Goal: Task Accomplishment & Management: Use online tool/utility

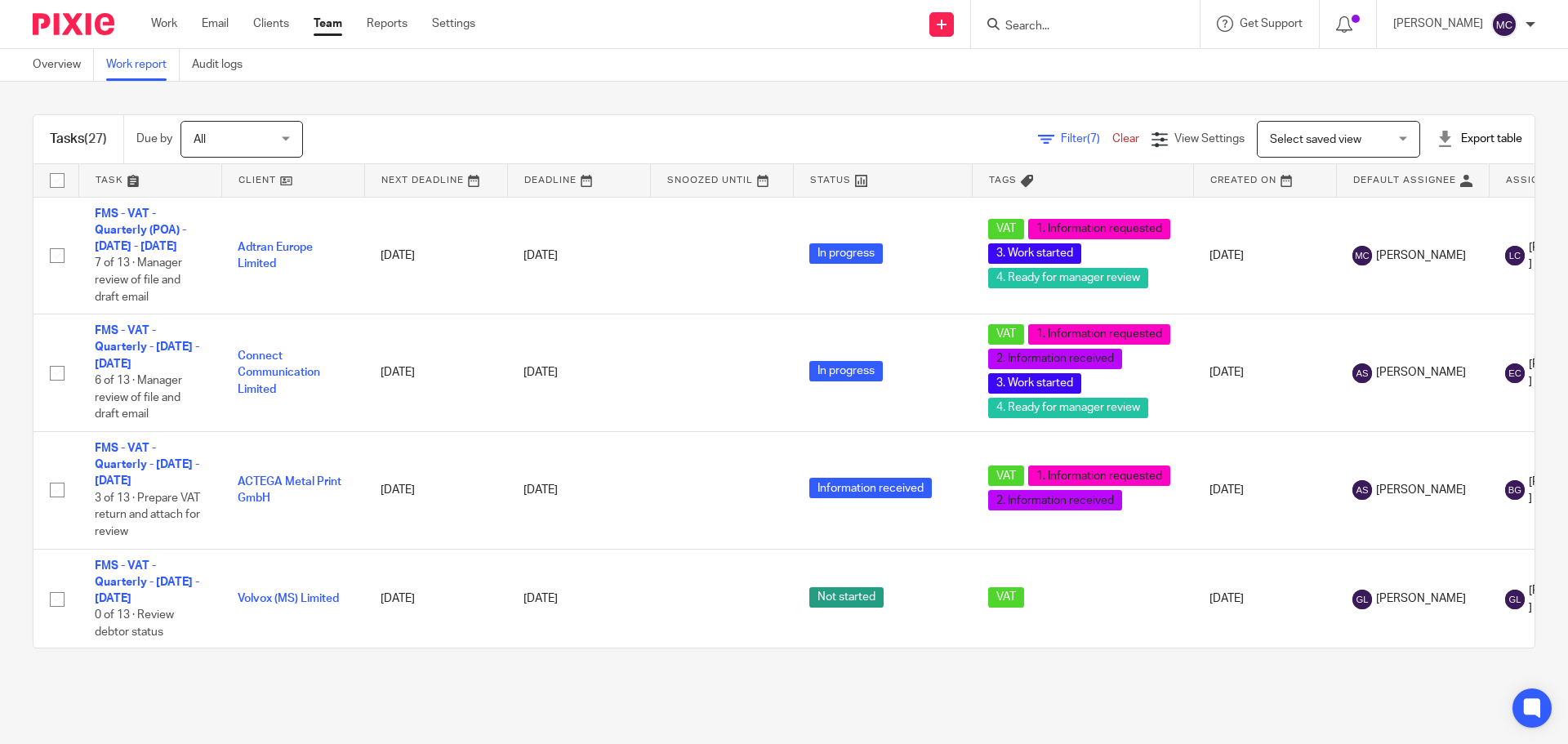
click at [572, 181] on link at bounding box center [579, 181] width 142 height 33
click at [92, 104] on div "Tasks (27) Due by All All Today Tomorrow This week Next week This month Next mo…" at bounding box center [784, 381] width 1568 height 599
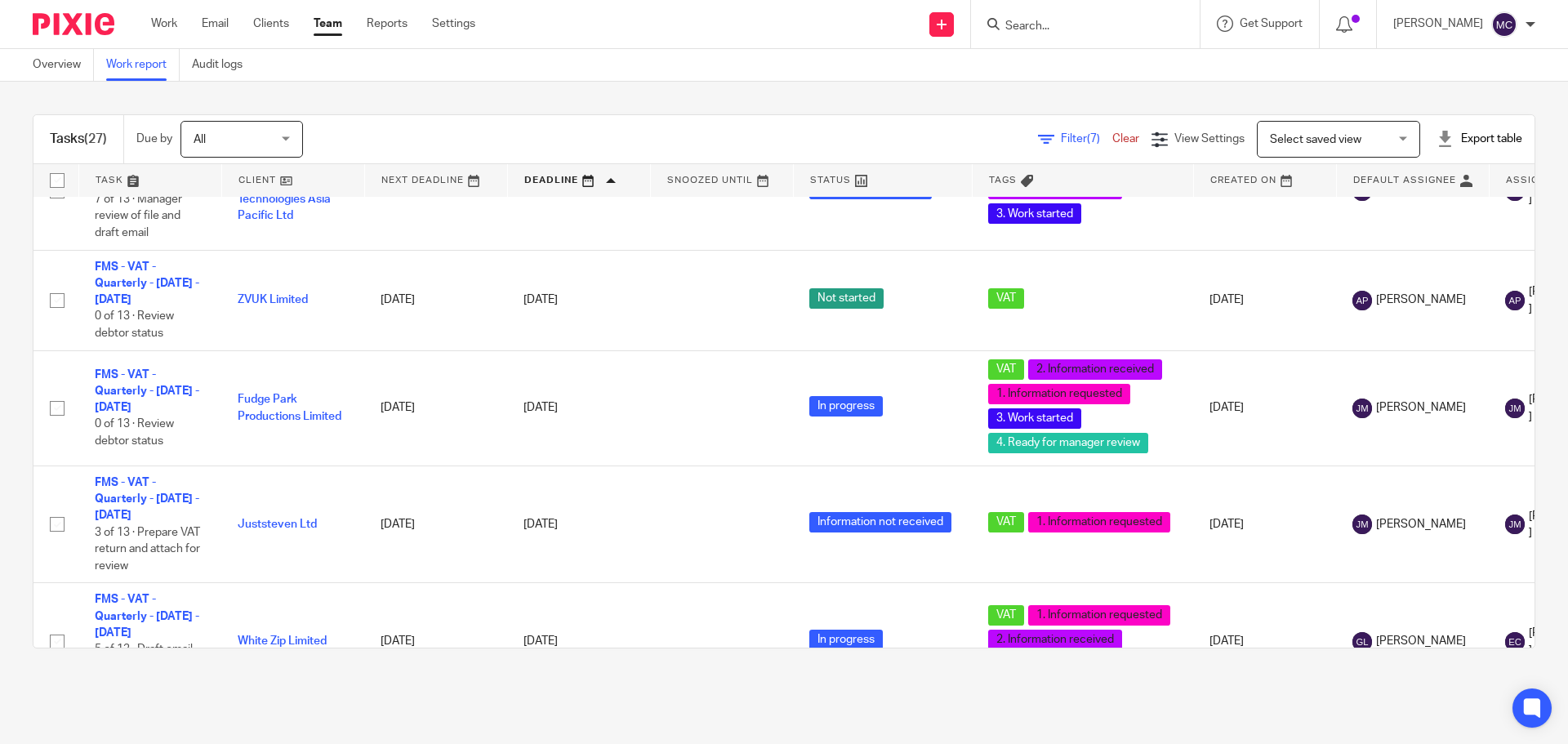
click at [1061, 136] on span "Filter (7)" at bounding box center [1086, 139] width 51 height 12
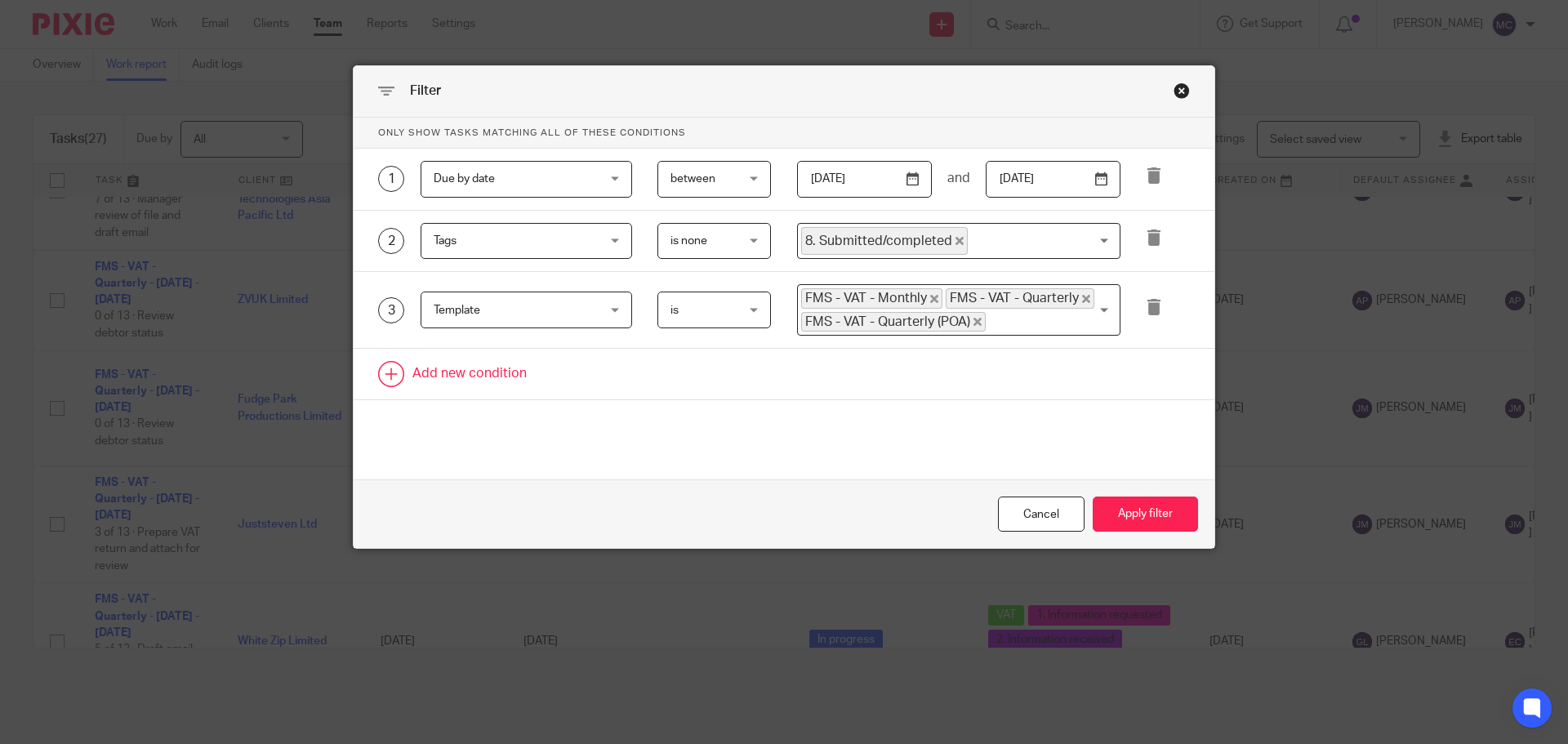
click at [480, 379] on link at bounding box center [784, 373] width 861 height 50
click at [580, 385] on div "Field" at bounding box center [512, 379] width 158 height 35
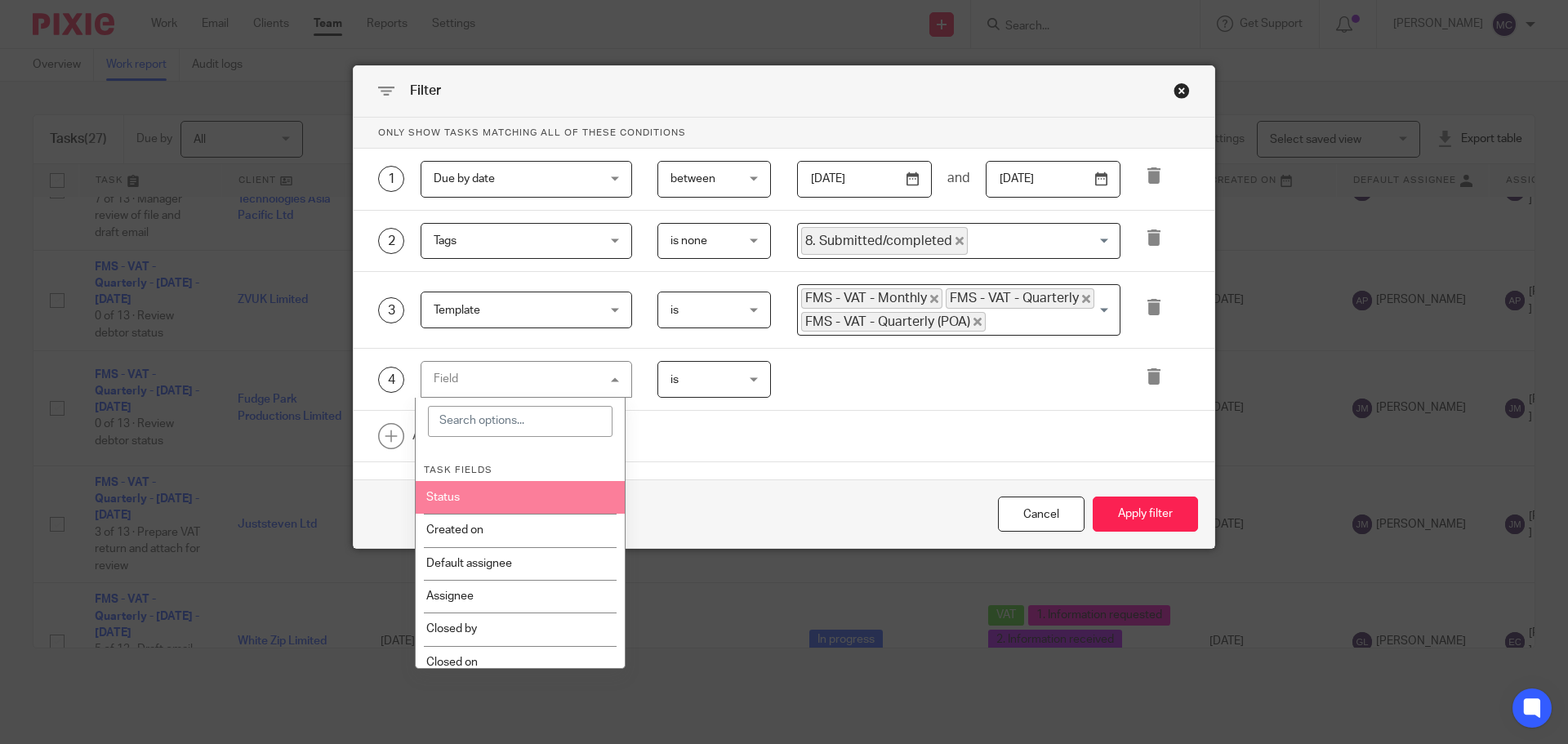
click at [1019, 230] on input "Search for option" at bounding box center [1040, 241] width 141 height 29
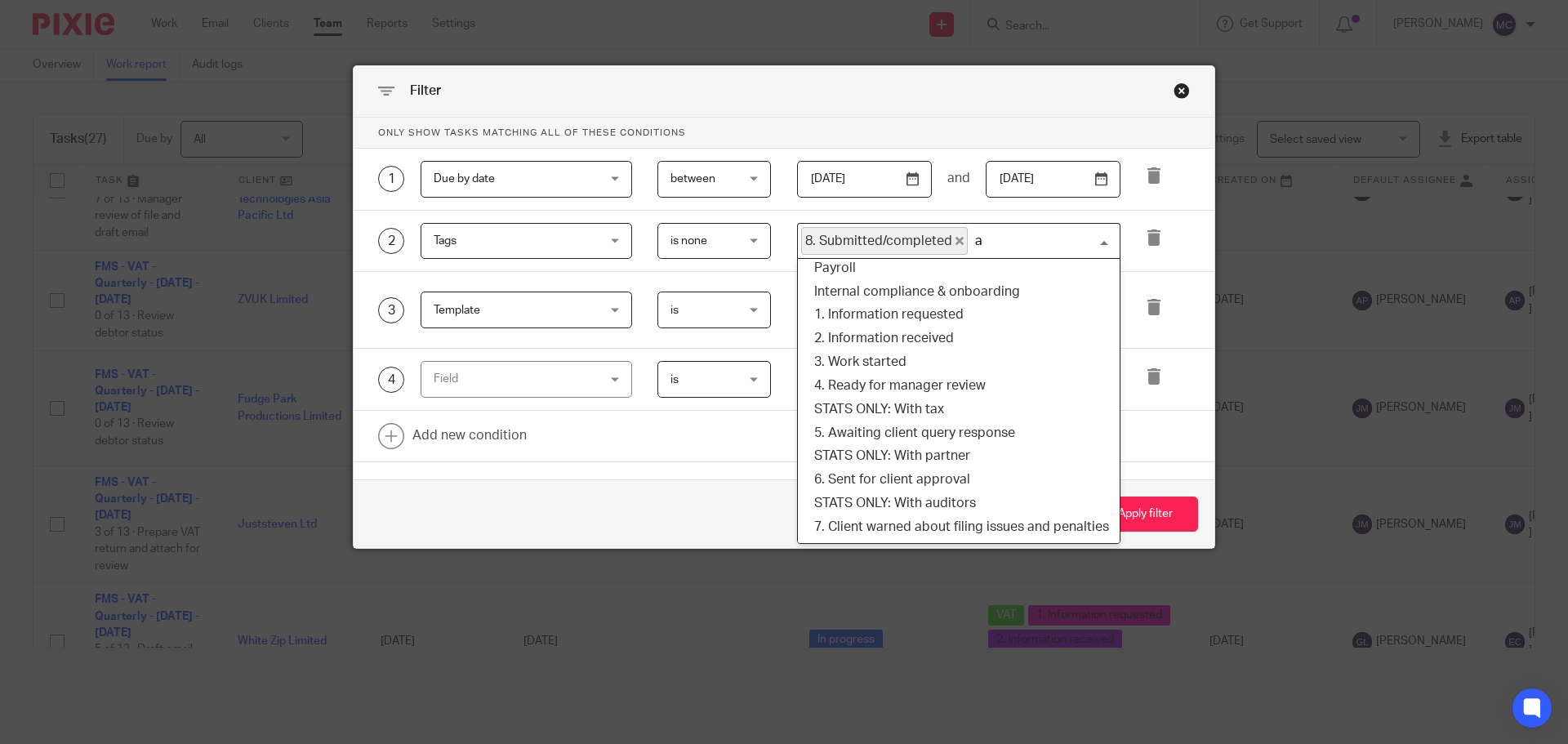
scroll to position [0, 0]
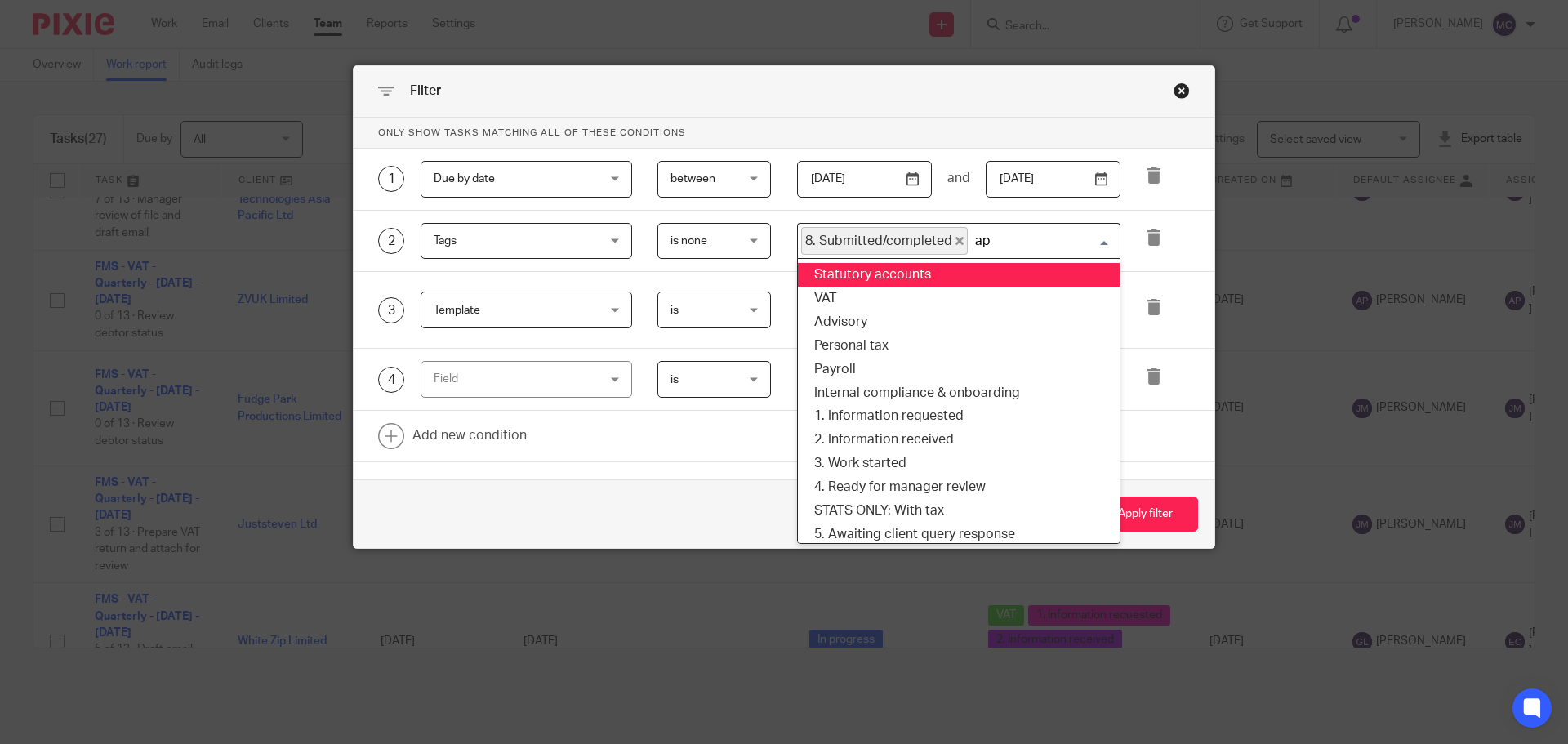
type input "app"
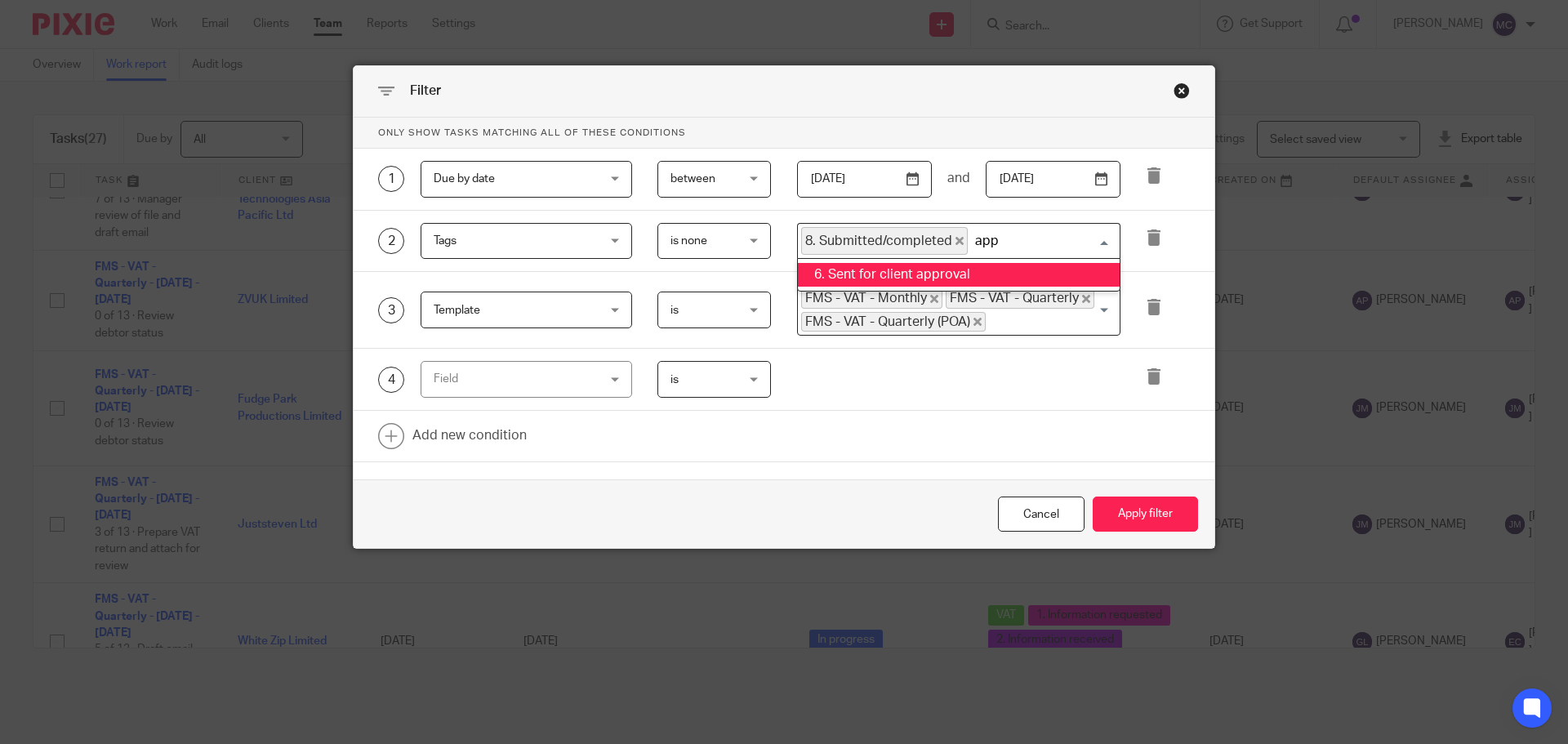
click at [953, 271] on li "6. Sent for client approval" at bounding box center [959, 274] width 322 height 24
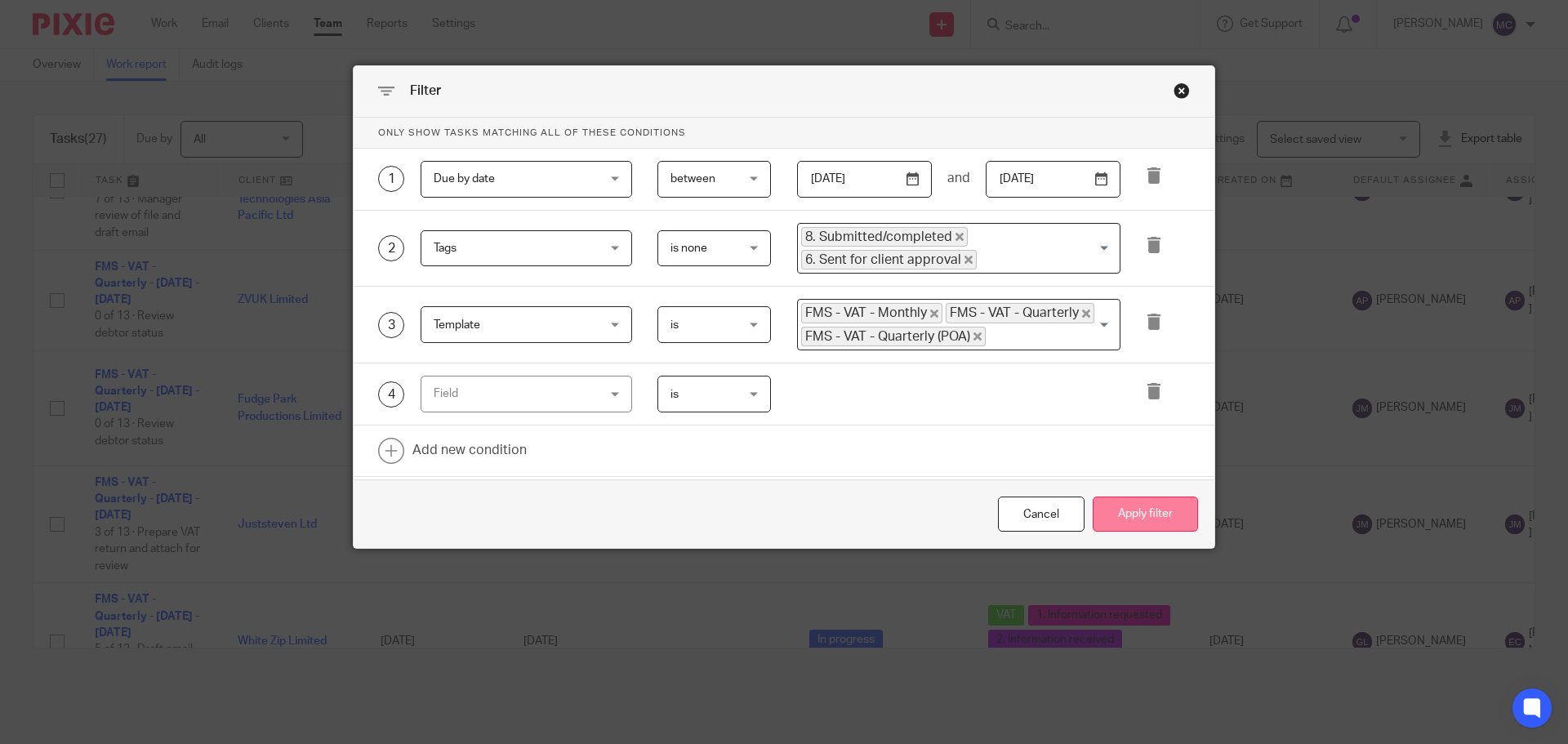
click at [1176, 519] on button "Apply filter" at bounding box center [1146, 514] width 106 height 36
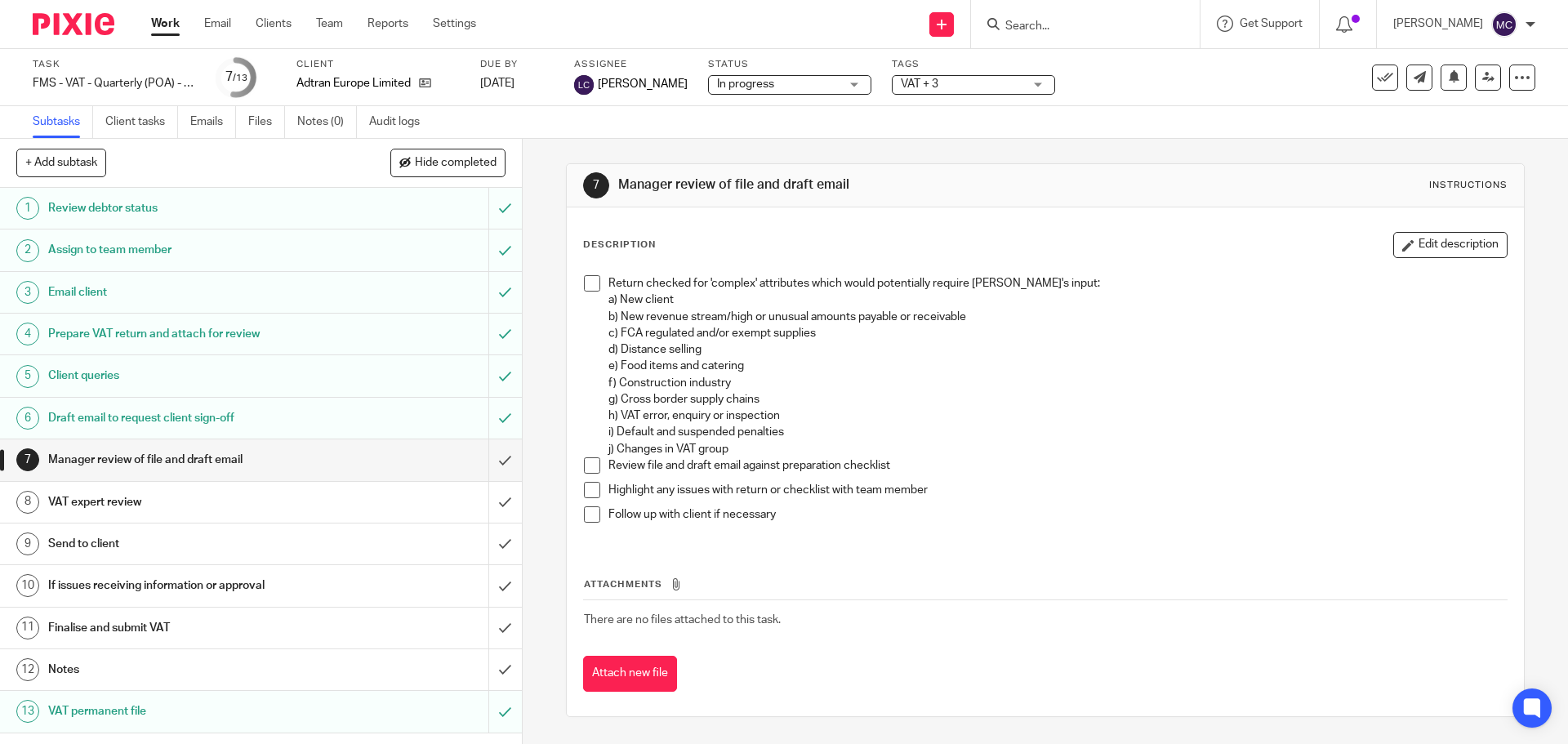
click at [992, 83] on span "VAT + 3" at bounding box center [962, 84] width 122 height 17
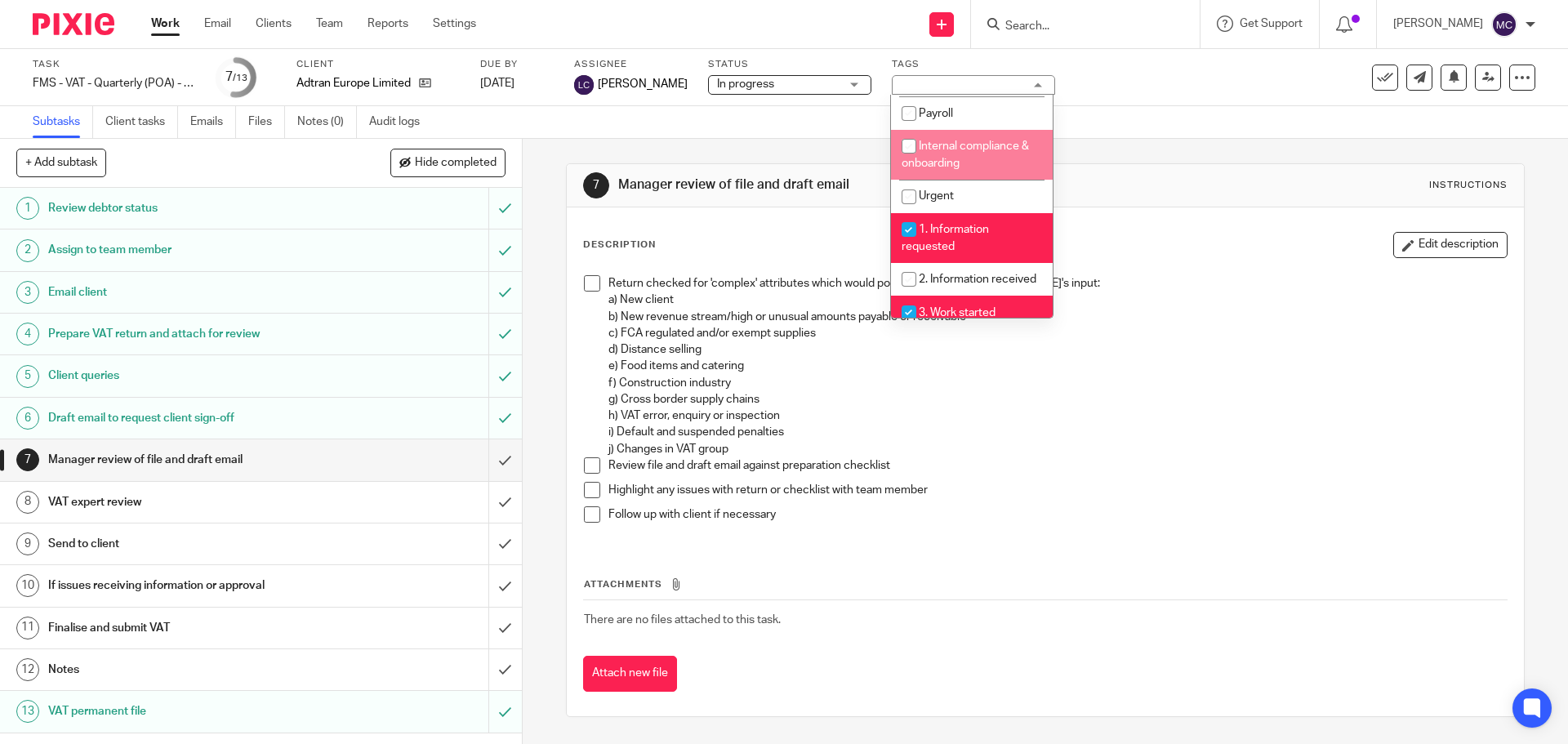
scroll to position [326, 0]
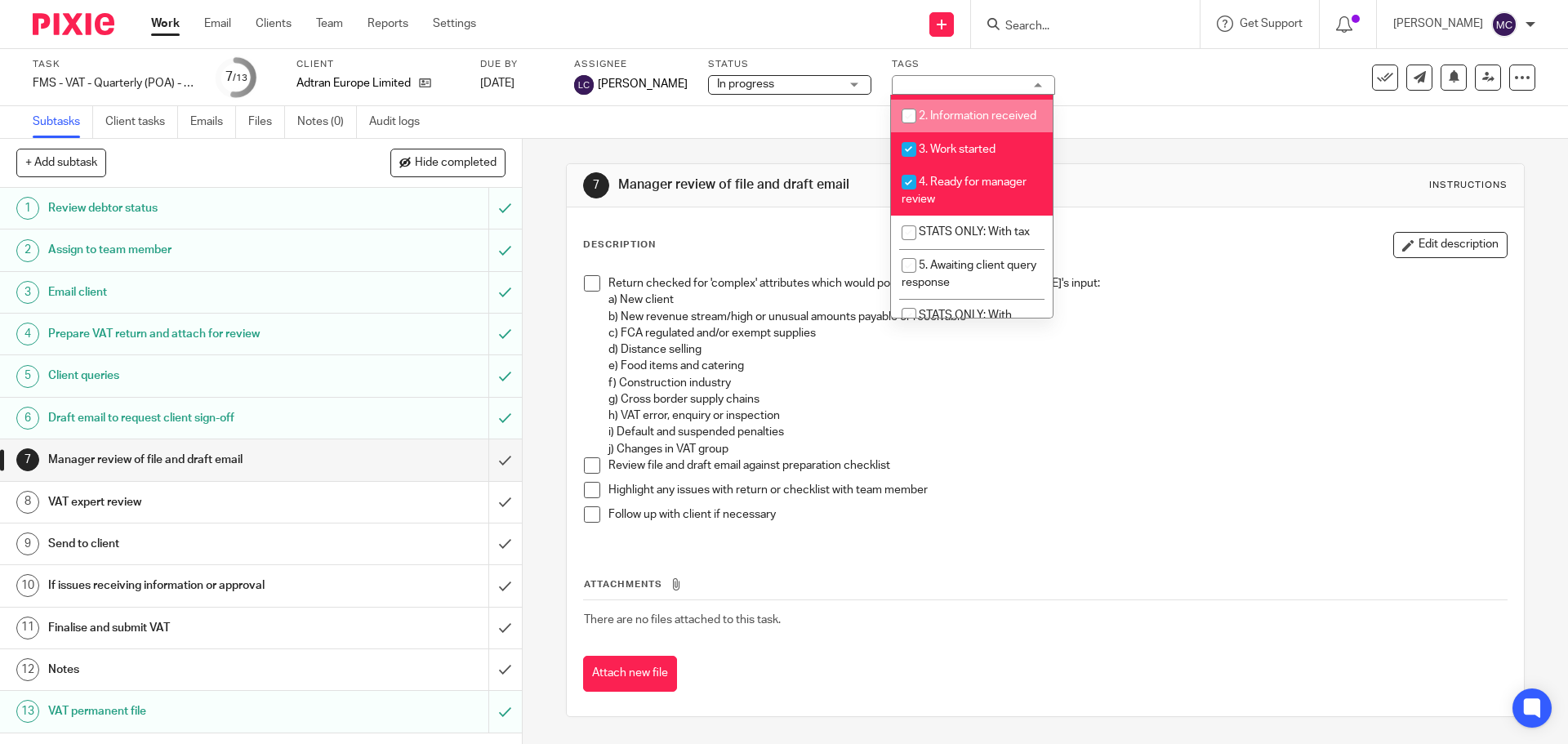
click at [969, 124] on li "2. Information received" at bounding box center [972, 116] width 162 height 34
checkbox input "true"
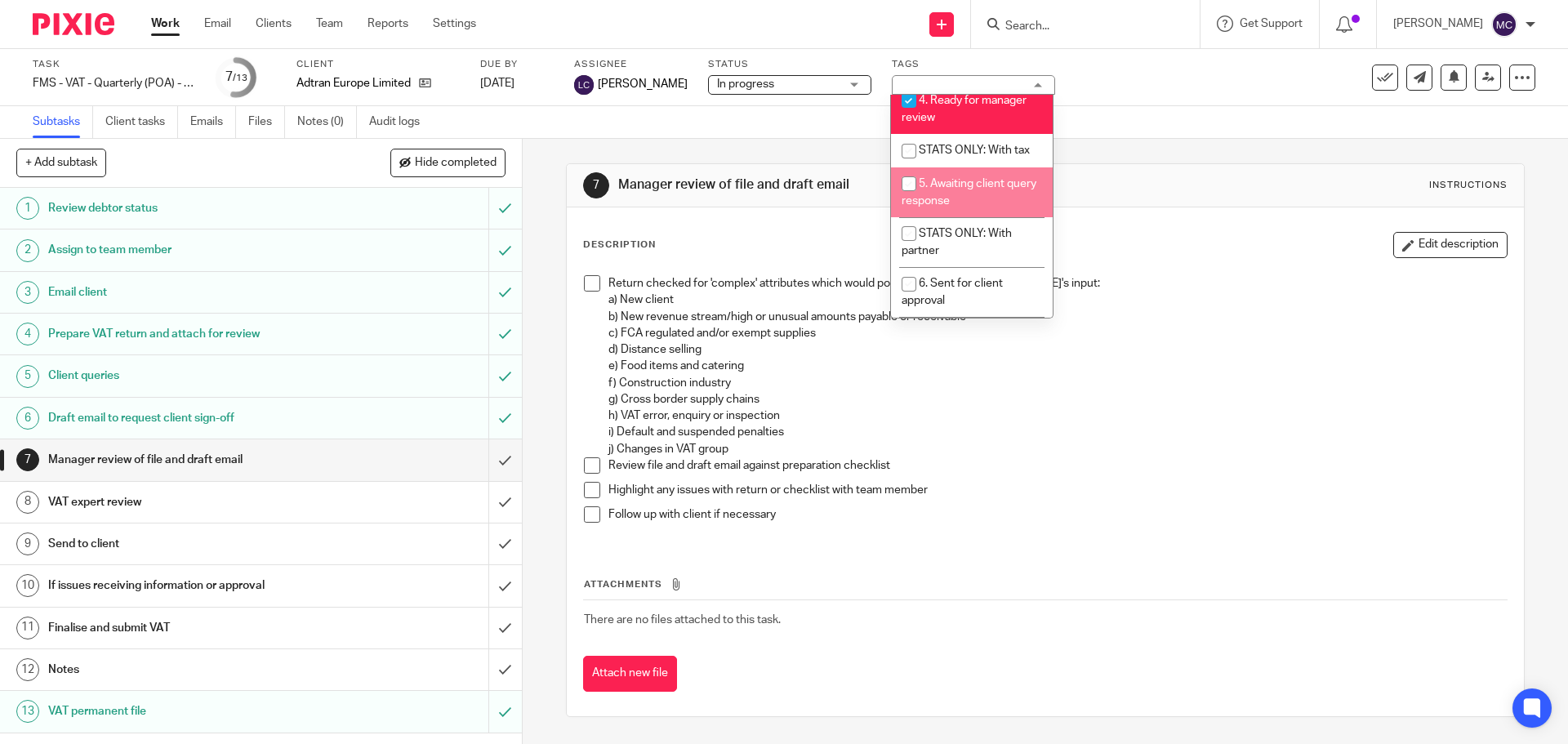
click at [981, 216] on li "5. Awaiting client query response" at bounding box center [972, 192] width 162 height 50
checkbox input "true"
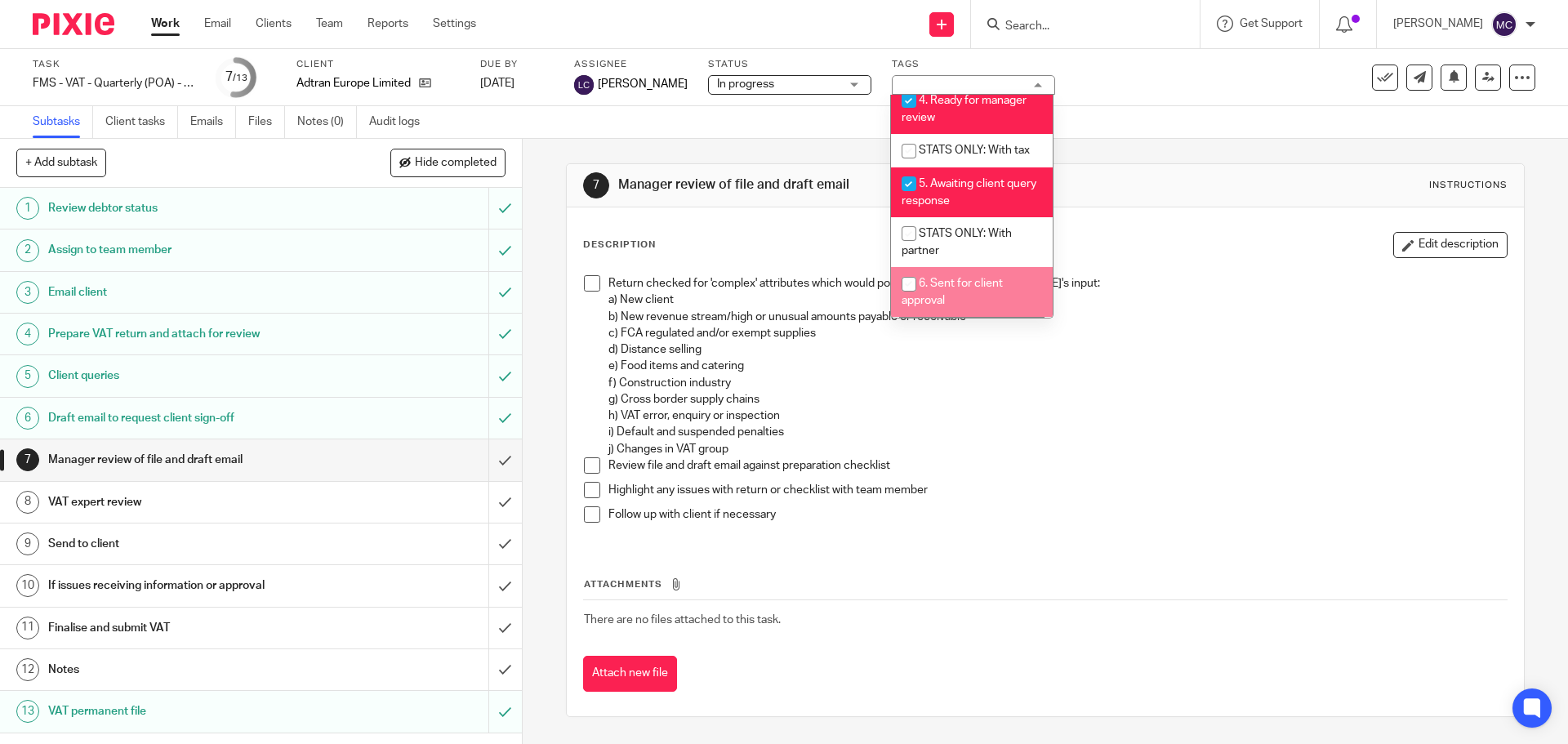
click at [981, 303] on span "6. Sent for client approval" at bounding box center [953, 291] width 102 height 29
checkbox input "true"
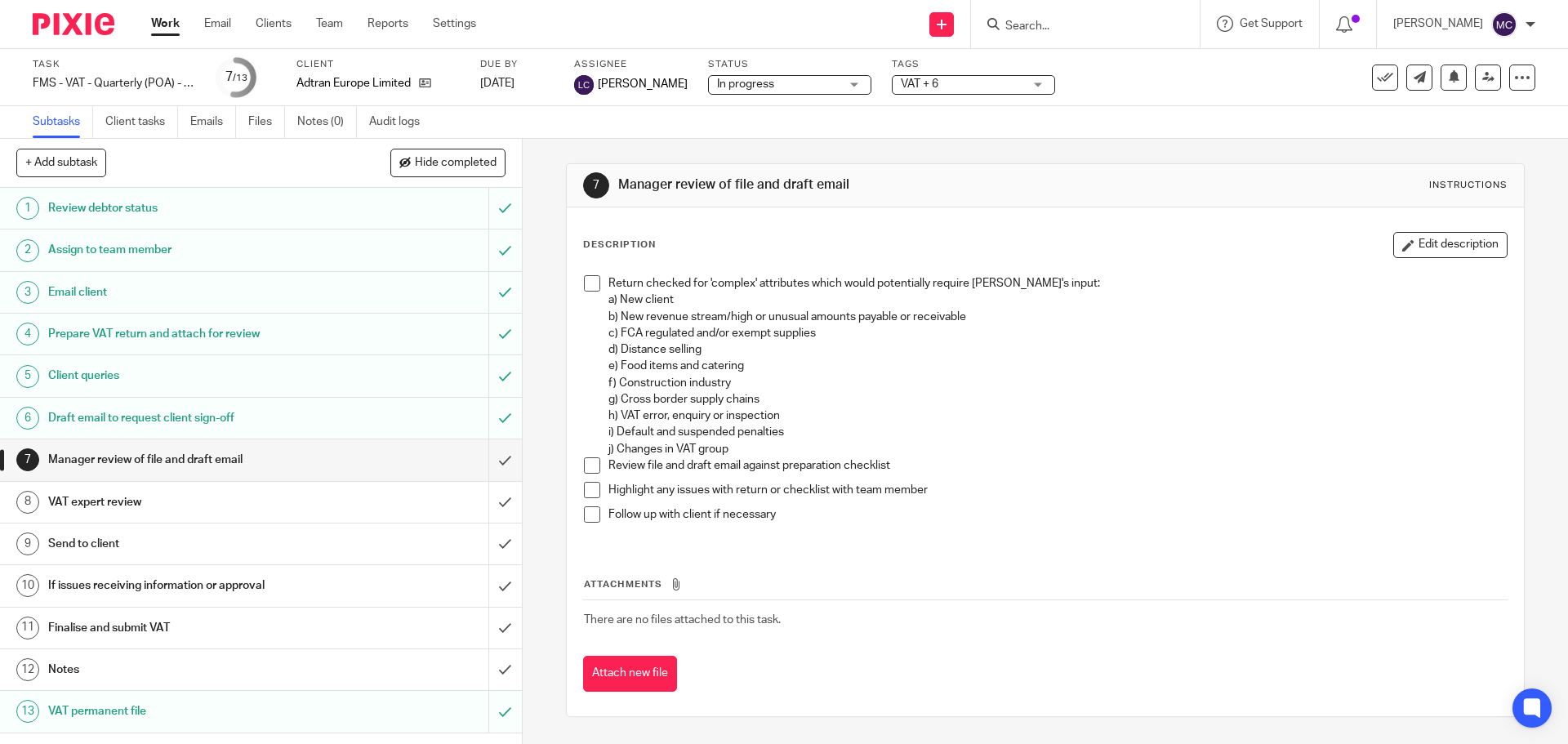
click at [580, 150] on div "7 Manager review of file and draft email Instructions Description Edit descript…" at bounding box center [1045, 440] width 958 height 603
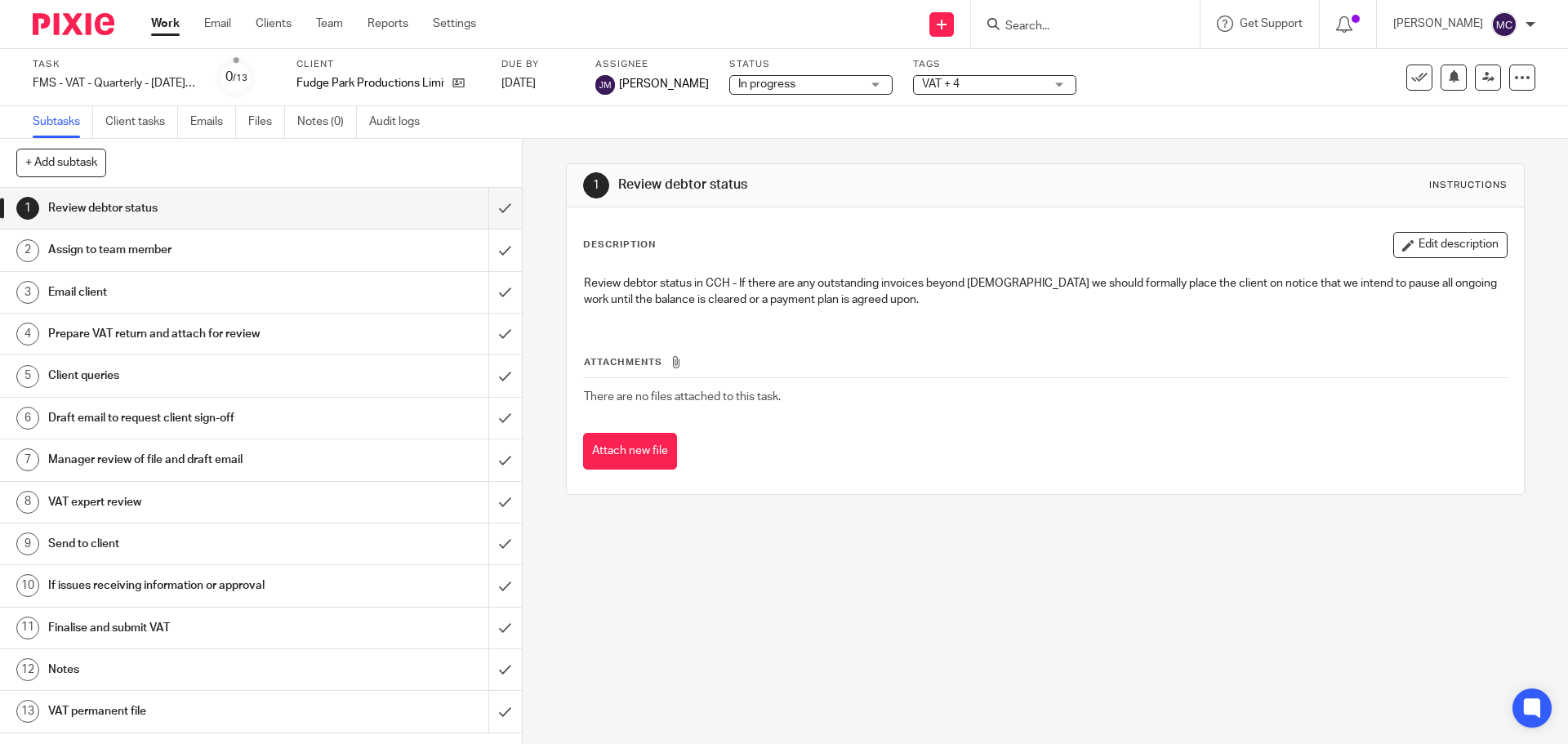
click at [922, 85] on span "VAT + 4" at bounding box center [940, 84] width 37 height 12
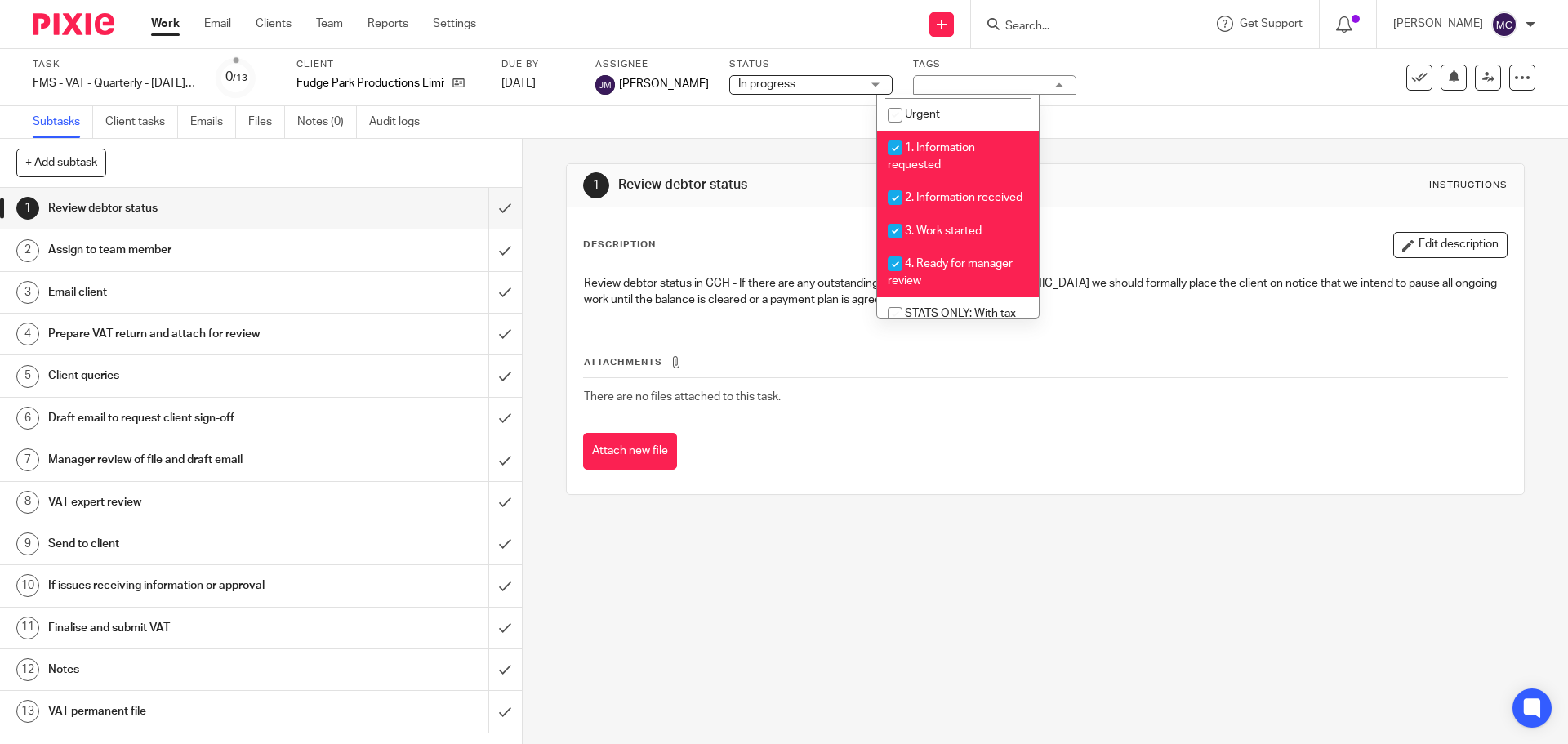
scroll to position [326, 0]
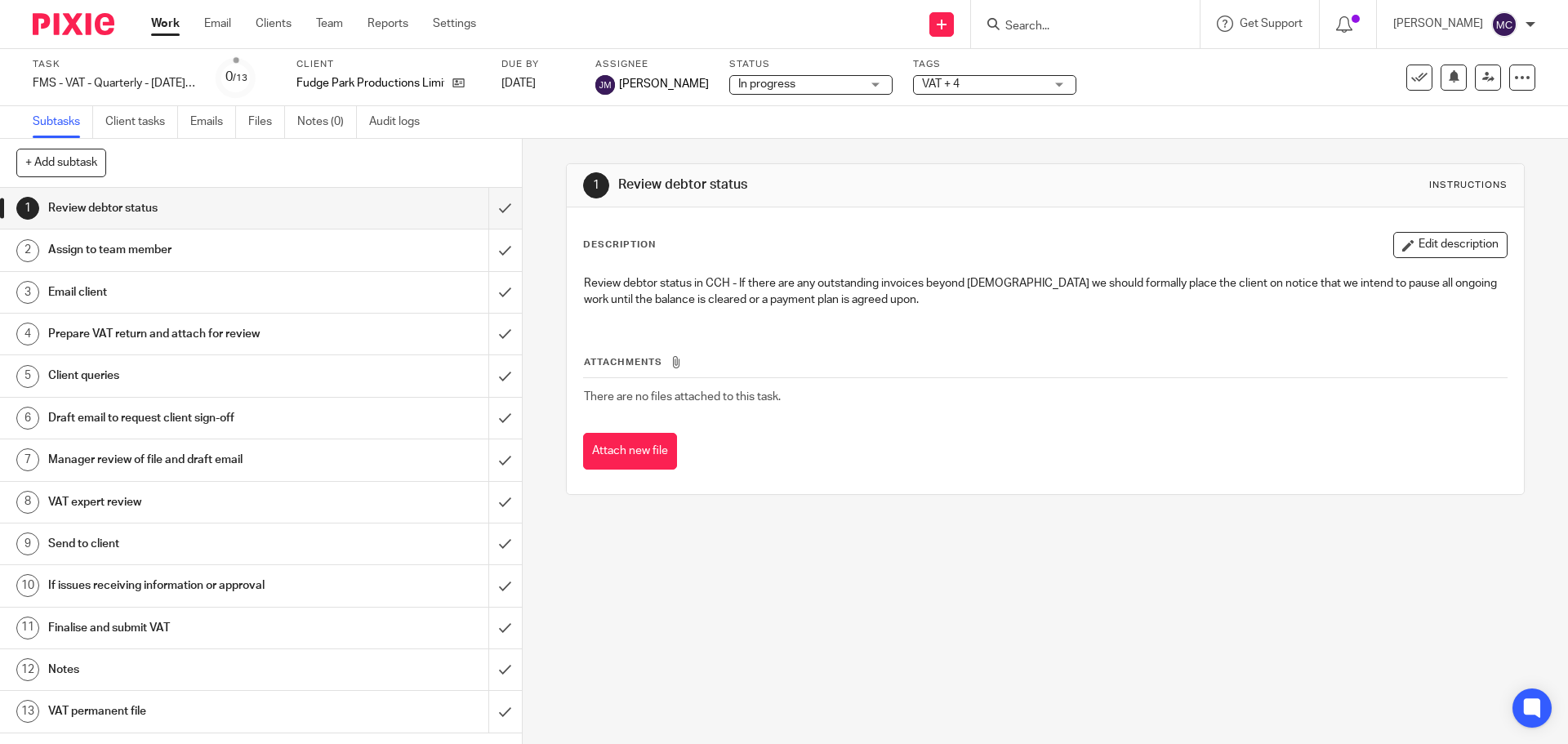
click at [929, 639] on div "1 Review debtor status Instructions Description Edit description Review debtor …" at bounding box center [1046, 441] width 1046 height 605
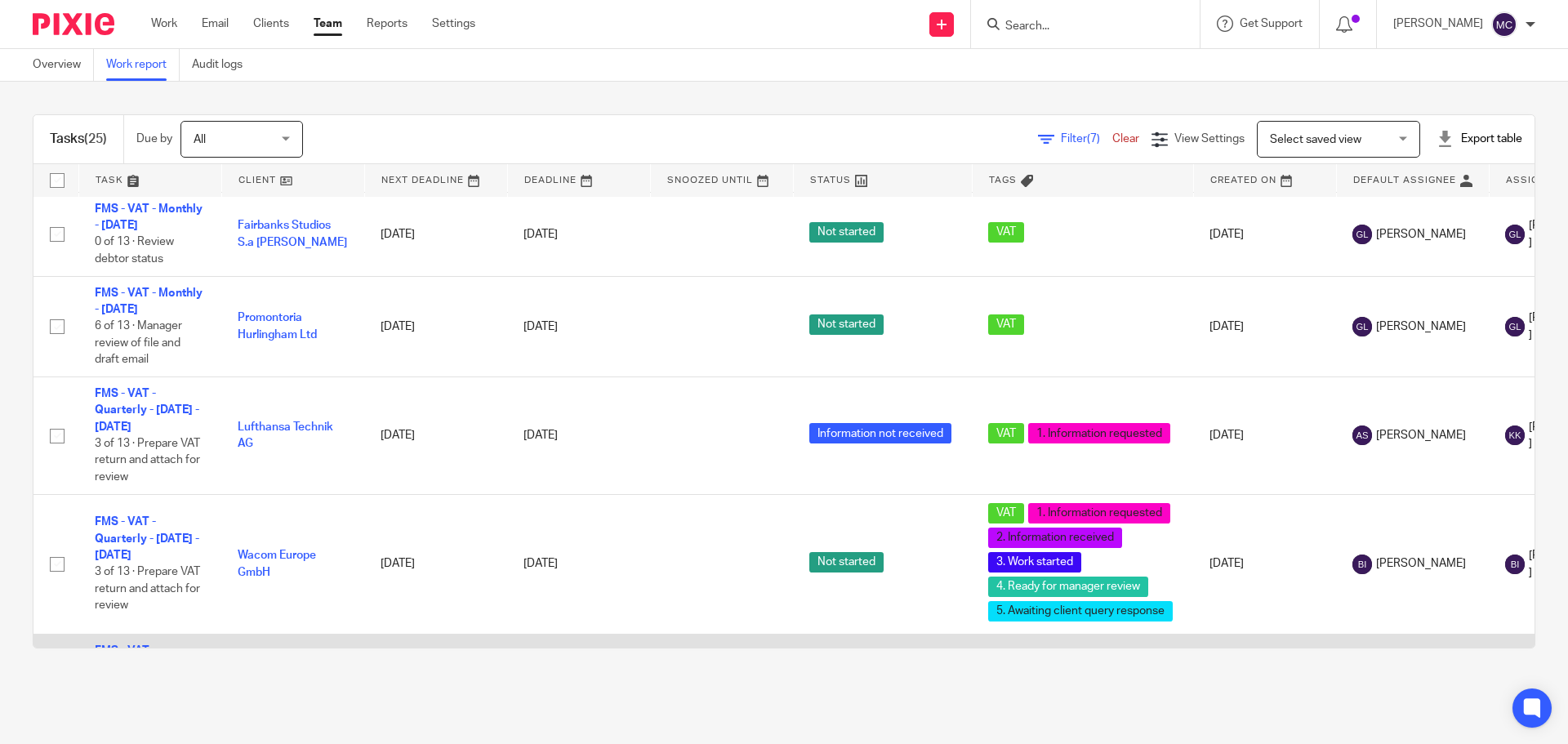
scroll to position [2374, 0]
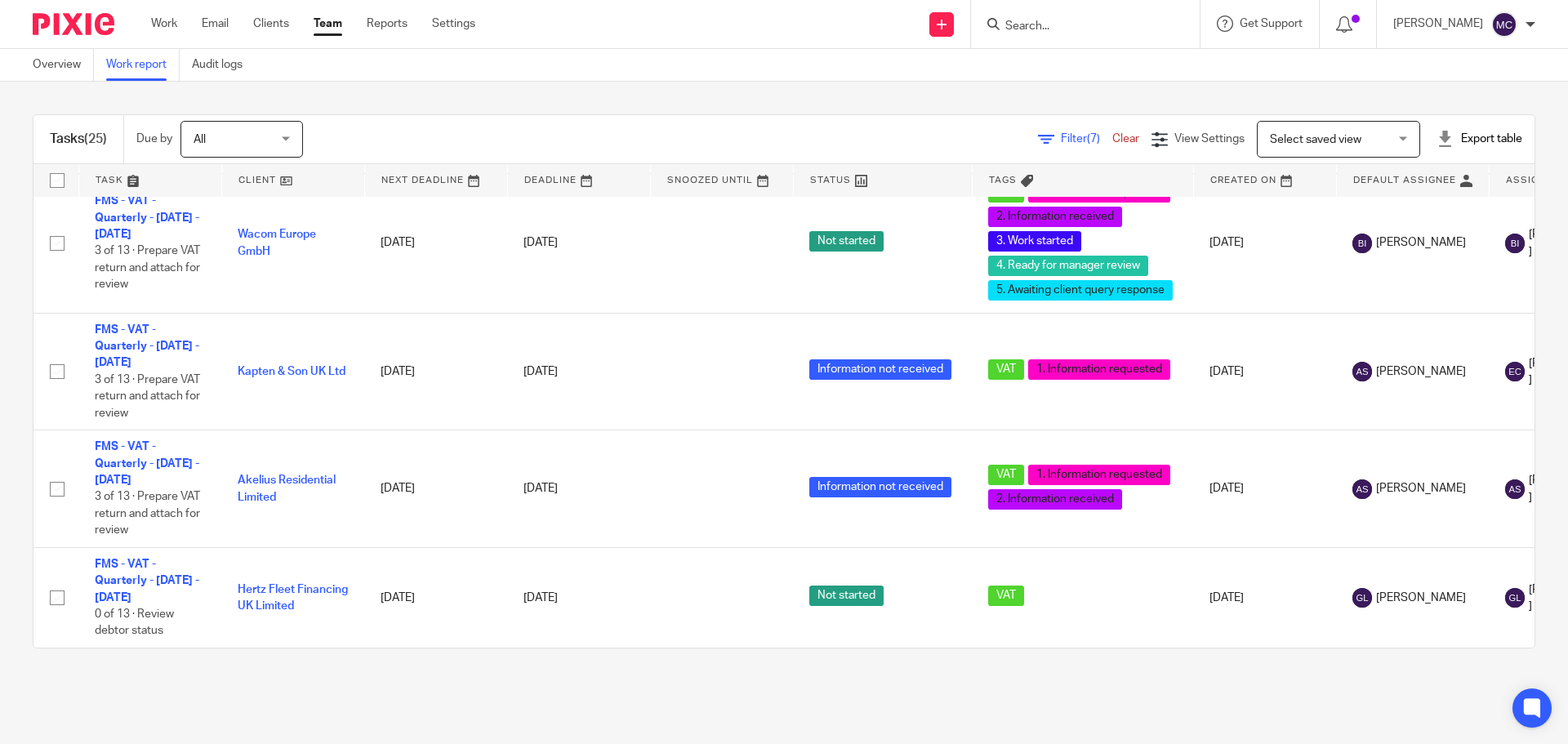
click at [1061, 139] on span "Filter (7)" at bounding box center [1086, 139] width 51 height 12
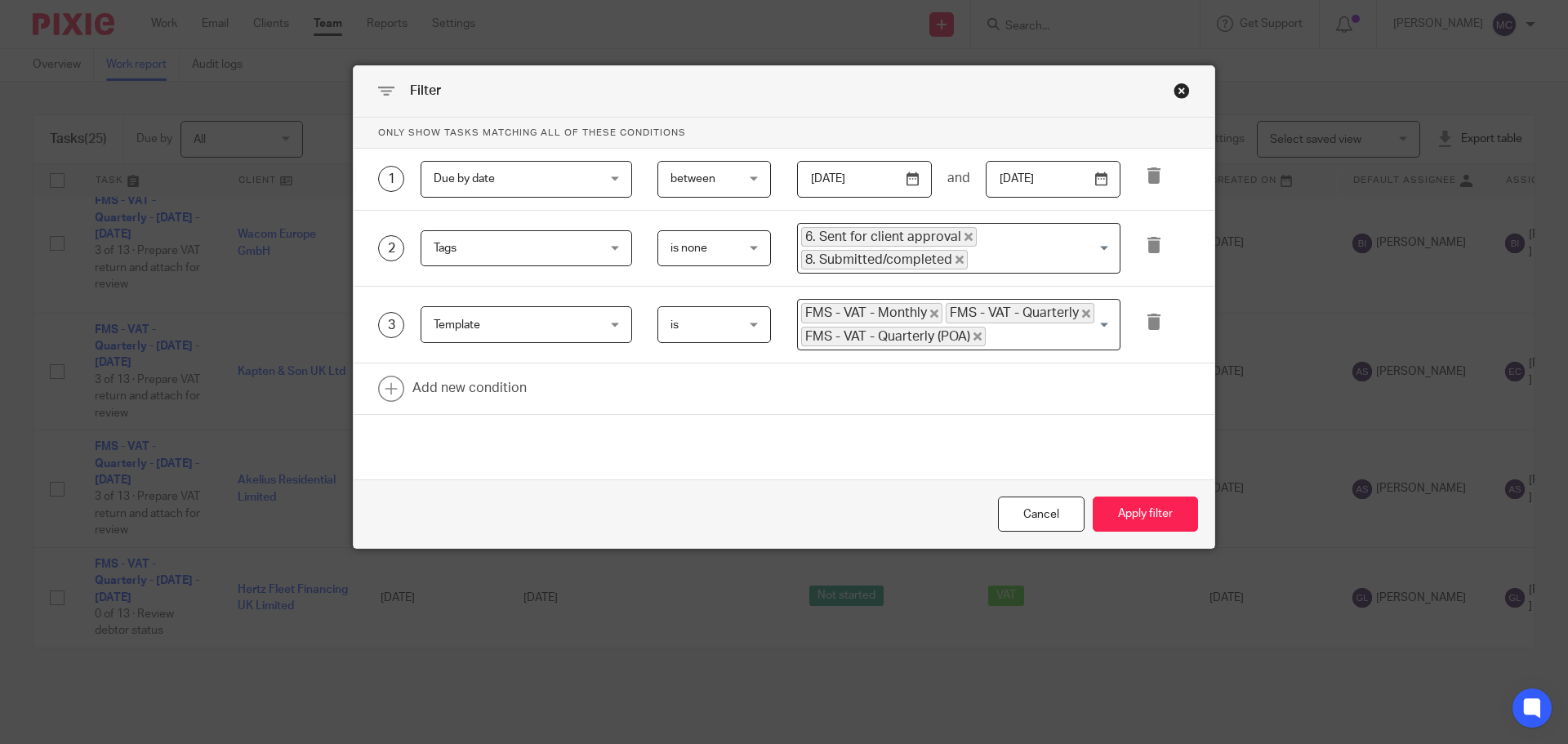
click at [965, 235] on icon "Deselect 6. Sent for client approval" at bounding box center [969, 237] width 8 height 8
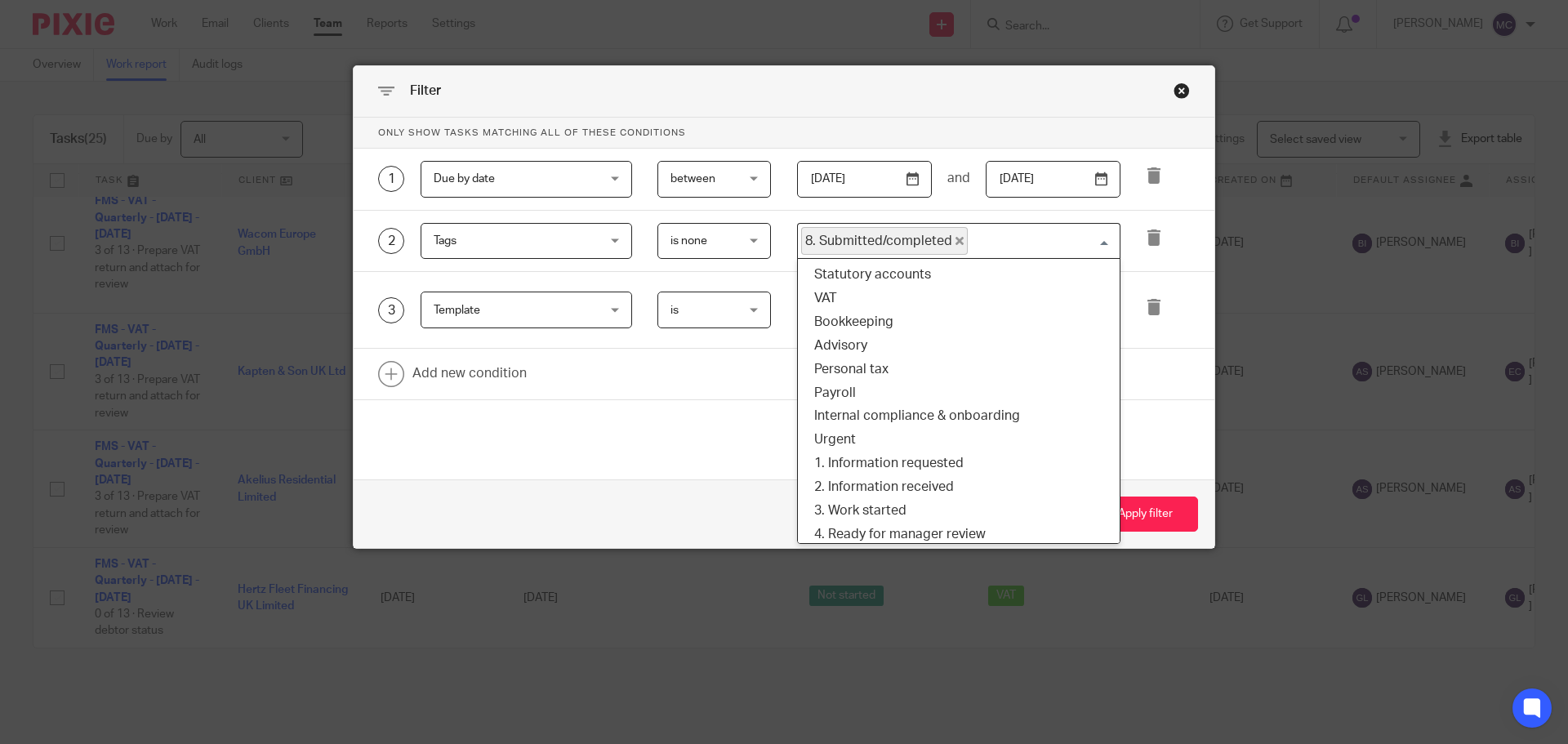
click at [976, 244] on input "Search for option" at bounding box center [1040, 241] width 141 height 29
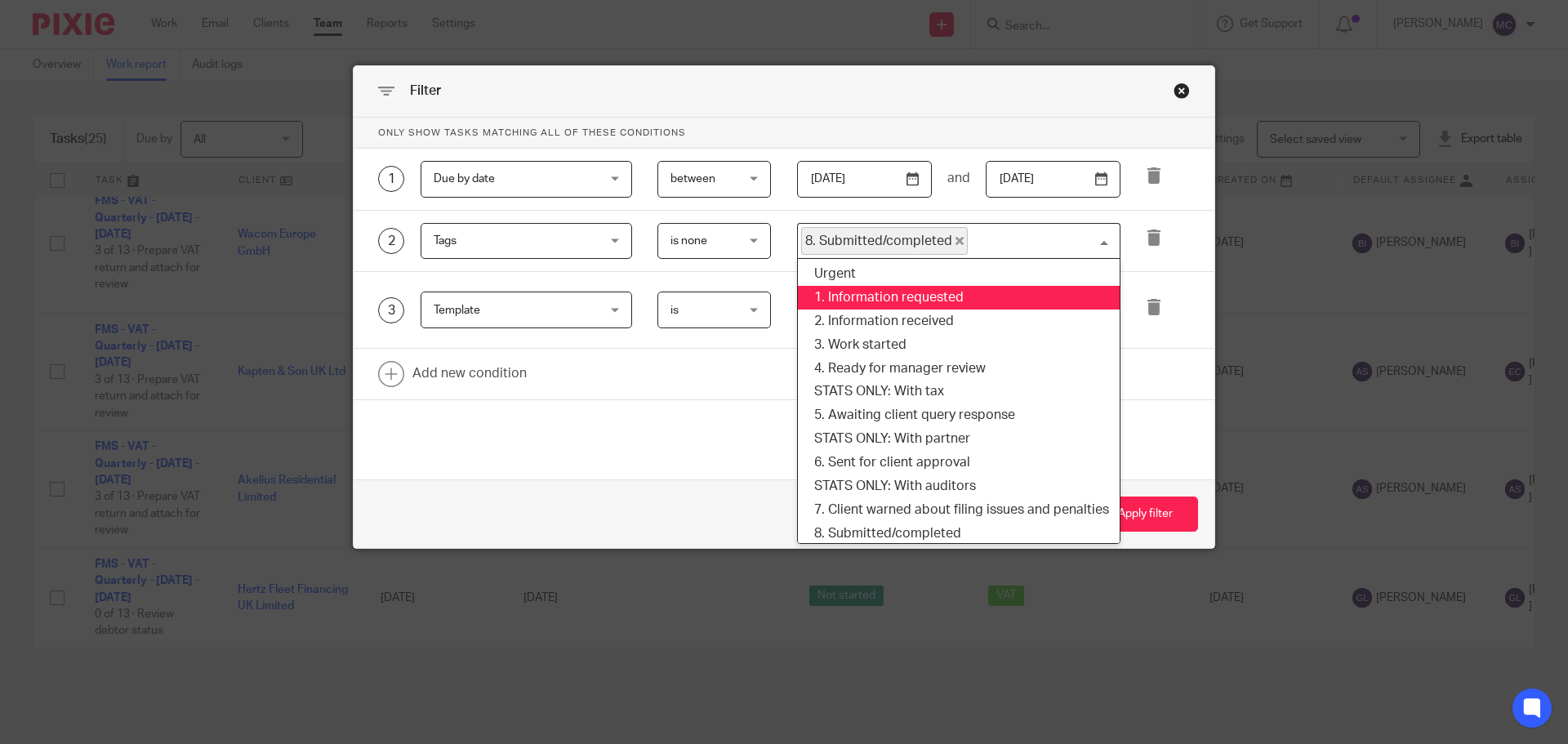
click at [914, 300] on li "1. Information requested" at bounding box center [959, 297] width 322 height 24
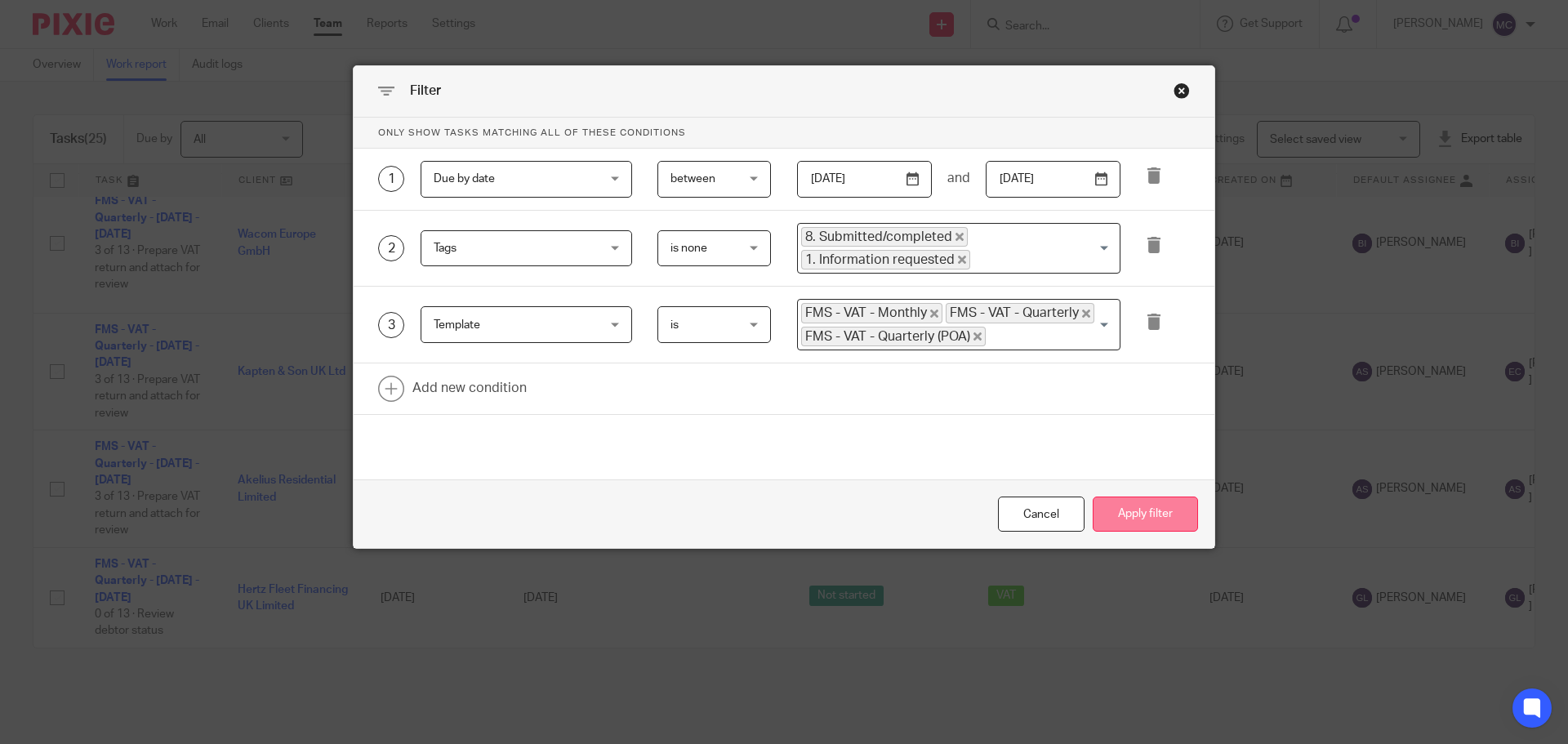
click at [1159, 521] on button "Apply filter" at bounding box center [1146, 514] width 106 height 36
